Goal: Information Seeking & Learning: Learn about a topic

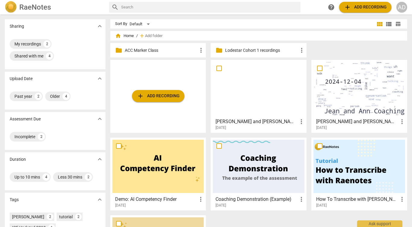
click at [265, 52] on p "Lodestar Cohort 1 recordings" at bounding box center [261, 50] width 73 height 6
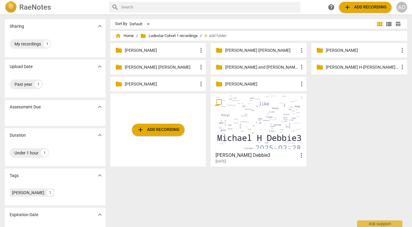
click at [149, 83] on p "[PERSON_NAME]" at bounding box center [161, 84] width 73 height 6
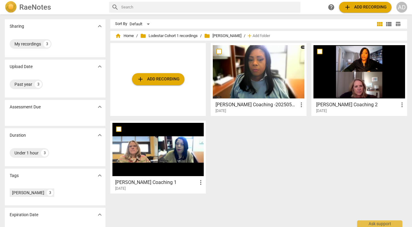
click at [383, 91] on div at bounding box center [359, 71] width 92 height 53
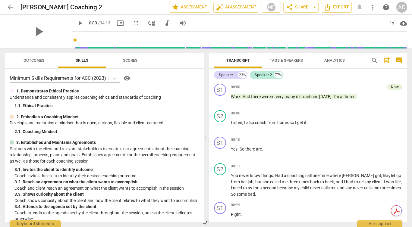
click at [130, 60] on span "Scores" at bounding box center [130, 60] width 14 height 5
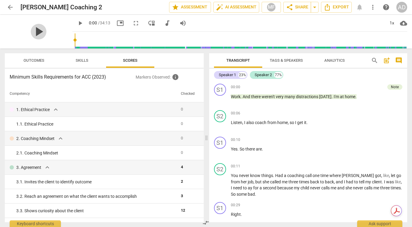
click at [36, 33] on span "play_arrow" at bounding box center [39, 32] width 16 height 16
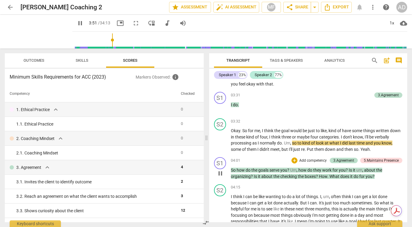
scroll to position [634, 0]
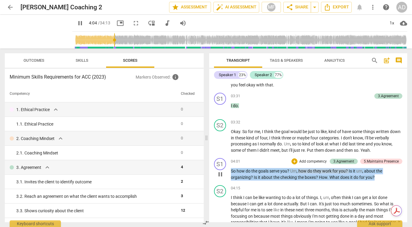
drag, startPoint x: 376, startPoint y: 177, endPoint x: 228, endPoint y: 171, distance: 149.0
click at [228, 171] on div "S1 play_arrow pause 04:01 + Add competency 3.Agreement 5.Maintains Presence key…" at bounding box center [308, 169] width 198 height 27
copy p "So how do the goals serve you ? Um , how do they work for you ? Is it um , abou…"
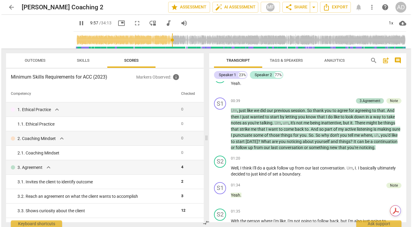
scroll to position [215, 0]
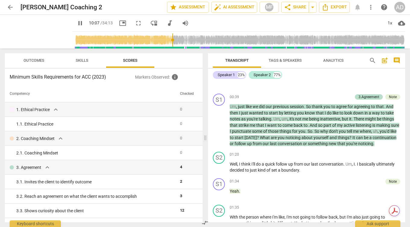
click at [81, 61] on span "Skills" at bounding box center [82, 60] width 13 height 5
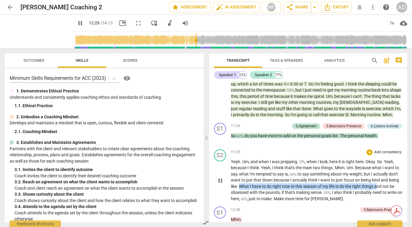
scroll to position [1513, 0]
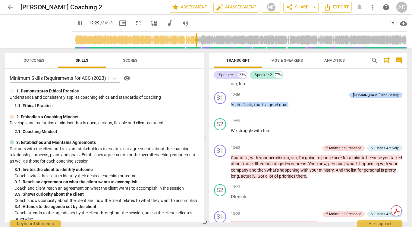
drag, startPoint x: 240, startPoint y: 199, endPoint x: 378, endPoint y: 201, distance: 137.7
click at [378, 201] on div "S1 play_arrow pause 00:00 + Add competency Note keyboard_arrow_right Work . And…" at bounding box center [308, 151] width 198 height 141
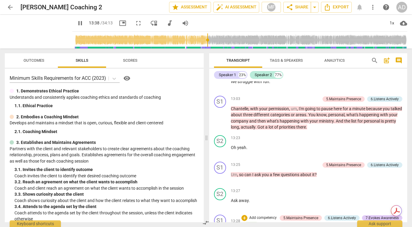
scroll to position [1562, 0]
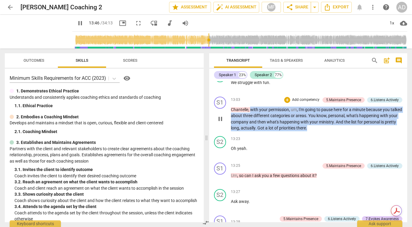
drag, startPoint x: 251, startPoint y: 121, endPoint x: 328, endPoint y: 143, distance: 79.5
click at [328, 131] on p "[PERSON_NAME] , with your permission , um , I'm going to pause here for a minut…" at bounding box center [317, 119] width 172 height 25
copy p "with your permission , um , I'm going to pause here for a minute because you ta…"
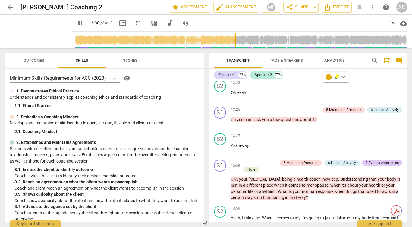
scroll to position [1617, 0]
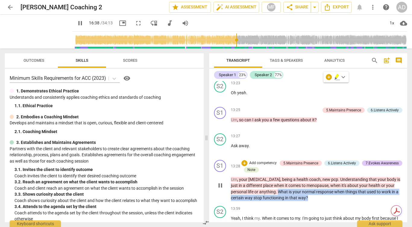
drag, startPoint x: 309, startPoint y: 209, endPoint x: 279, endPoint y: 206, distance: 30.4
click at [279, 201] on p "Um , your [MEDICAL_DATA] , being a health coach , new pcp . Understanding that …" at bounding box center [317, 189] width 172 height 25
copy p "What is your normal response when things that used to work in a certain way sto…"
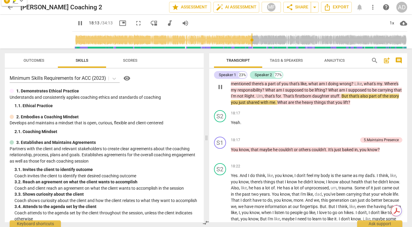
scroll to position [2441, 0]
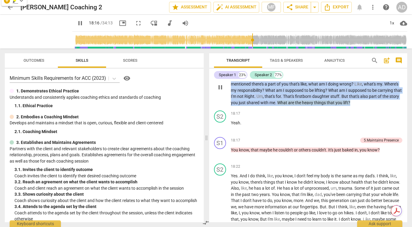
drag, startPoint x: 239, startPoint y: 83, endPoint x: 385, endPoint y: 121, distance: 150.5
click at [385, 106] on p "Um . You mentioned something about your sense . You know , when I asked when th…" at bounding box center [317, 87] width 172 height 37
copy p "You mentioned something about your sense . You know , when I asked when things …"
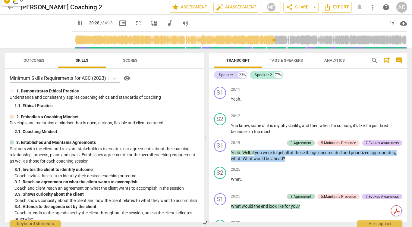
scroll to position [2885, 0]
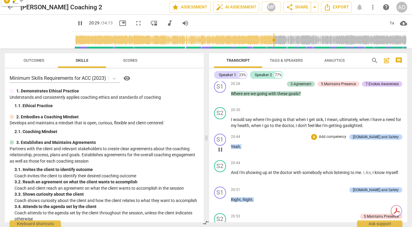
drag, startPoint x: 290, startPoint y: 178, endPoint x: 250, endPoint y: 152, distance: 48.0
click at [250, 152] on div "S1 play_arrow pause 00:00 + Add competency Note keyboard_arrow_right Work . And…" at bounding box center [308, 151] width 198 height 141
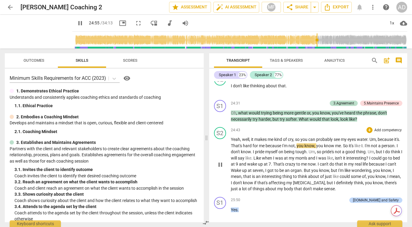
scroll to position [3616, 0]
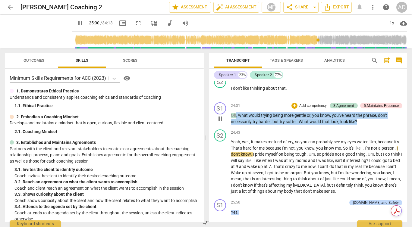
drag, startPoint x: 365, startPoint y: 138, endPoint x: 235, endPoint y: 134, distance: 130.3
click at [235, 125] on p "Oh , what would trying being more gentle or , you know , you've heard the phras…" at bounding box center [317, 118] width 172 height 12
copy p ", what would trying being more gentle or , you know , you've heard the phrase ,…"
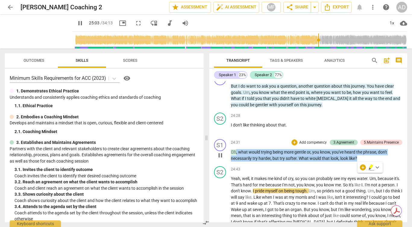
scroll to position [3578, 0]
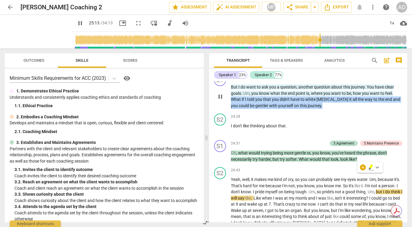
drag, startPoint x: 319, startPoint y: 123, endPoint x: 229, endPoint y: 117, distance: 90.6
click at [229, 111] on div "S1 play_arrow pause 24:05 + Add competency 6.Listens Actively 7.Evokes Awarenes…" at bounding box center [308, 91] width 198 height 39
copy p "What if I told you that you didn't have to white [MEDICAL_DATA] it all the way …"
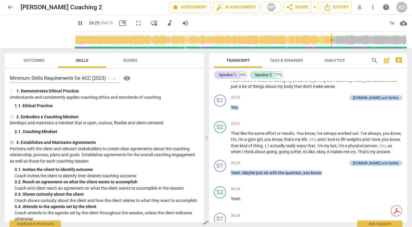
scroll to position [3884, 0]
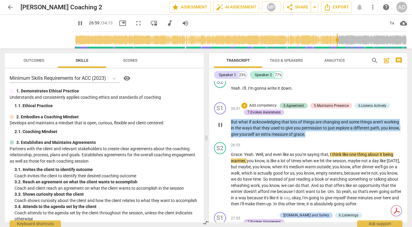
drag, startPoint x: 310, startPoint y: 157, endPoint x: 230, endPoint y: 144, distance: 80.7
click at [230, 140] on div "S1 play_arrow pause 26:31 + Add competency 3.Agreement 5.Maintains Presence 6.L…" at bounding box center [308, 120] width 198 height 40
copy p "But what if acknowledging that lots of things are changing and some things aren…"
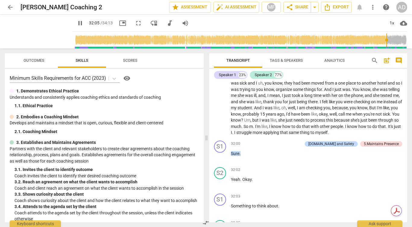
scroll to position [4837, 0]
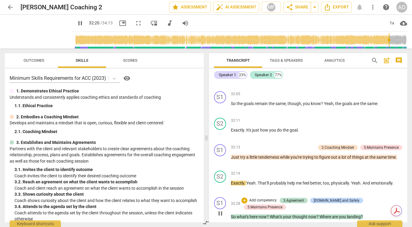
drag, startPoint x: 230, startPoint y: 218, endPoint x: 365, endPoint y: 214, distance: 134.8
click at [365, 214] on div "S1 play_arrow pause 32:28 + Add competency 3.Agreement [DOMAIN_NAME] and Safety…" at bounding box center [308, 209] width 198 height 28
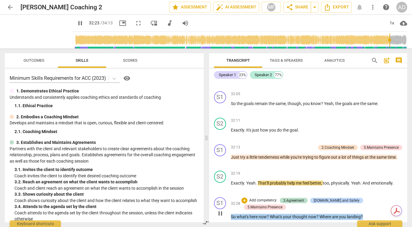
drag, startPoint x: 366, startPoint y: 216, endPoint x: 229, endPoint y: 216, distance: 136.8
click at [229, 216] on div "S1 play_arrow pause 32:28 + Add competency 3.Agreement [DOMAIN_NAME] and Safety…" at bounding box center [308, 209] width 198 height 28
copy p "So what's here now ? What's your thought now ? Where are you landing ?"
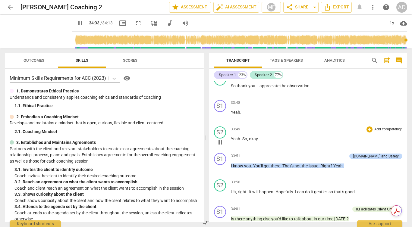
scroll to position [5208, 0]
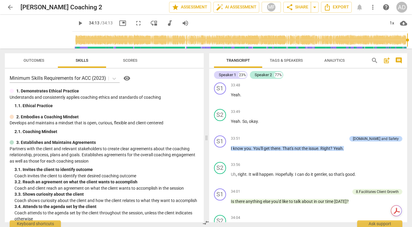
type input "2053"
